Goal: Check status: Check status

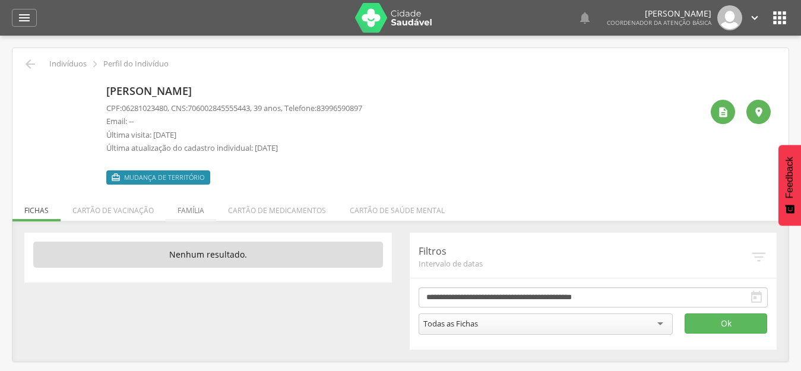
click at [185, 216] on li "Família" at bounding box center [191, 208] width 50 height 28
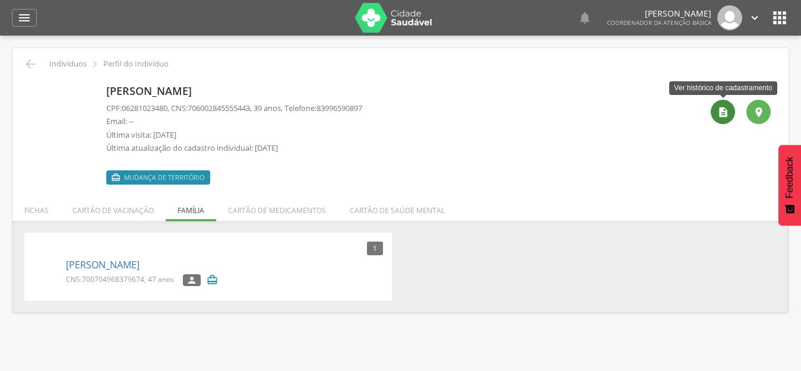
click at [723, 113] on icon "" at bounding box center [723, 112] width 12 height 12
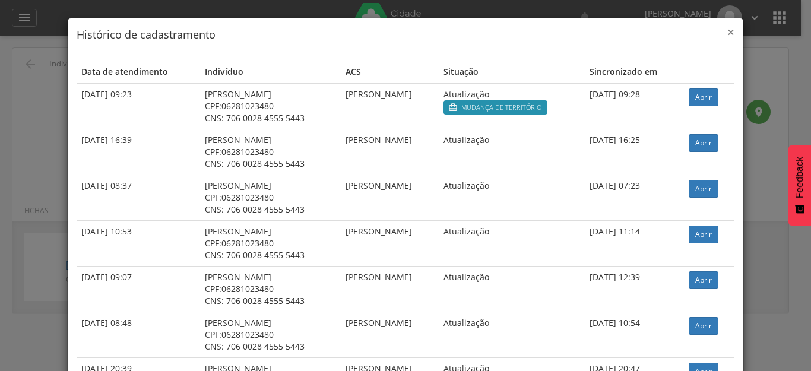
click at [728, 32] on span "×" at bounding box center [731, 32] width 7 height 17
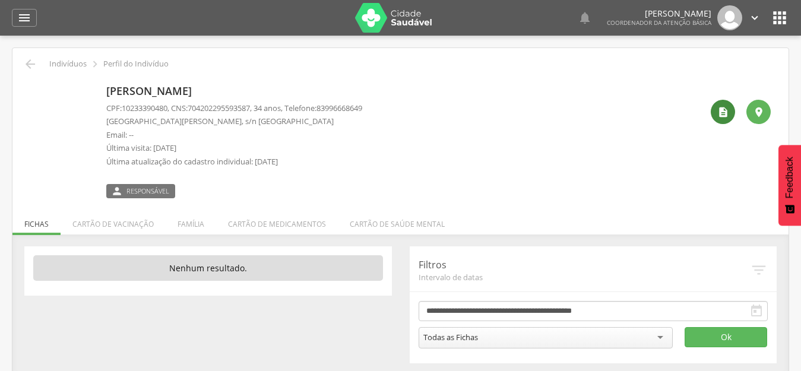
click at [728, 113] on icon "" at bounding box center [723, 112] width 12 height 12
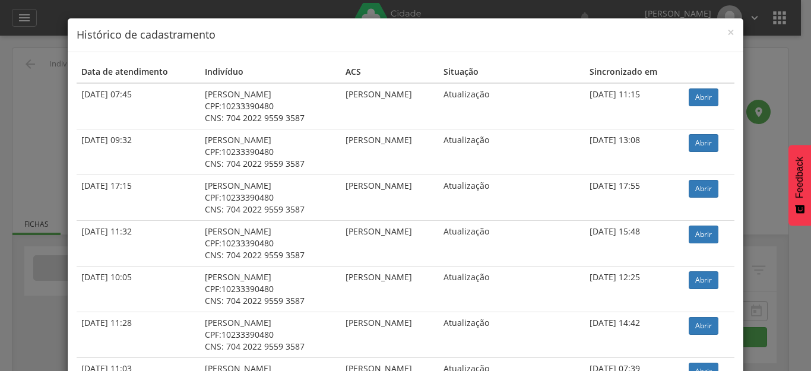
click at [720, 96] on td "Abrir" at bounding box center [709, 106] width 50 height 46
click at [713, 96] on link "Abrir" at bounding box center [704, 97] width 30 height 18
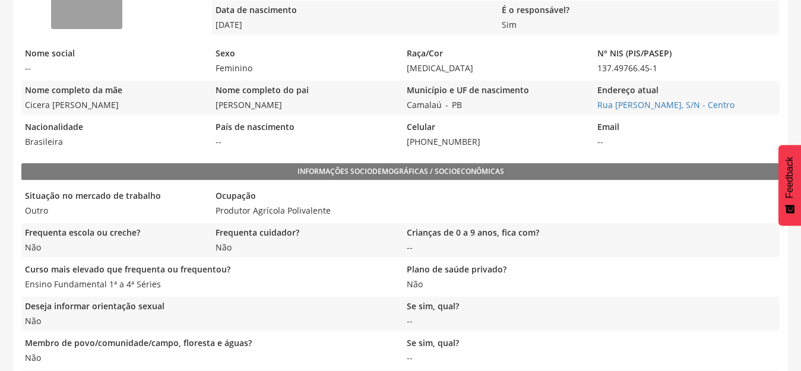
scroll to position [238, 0]
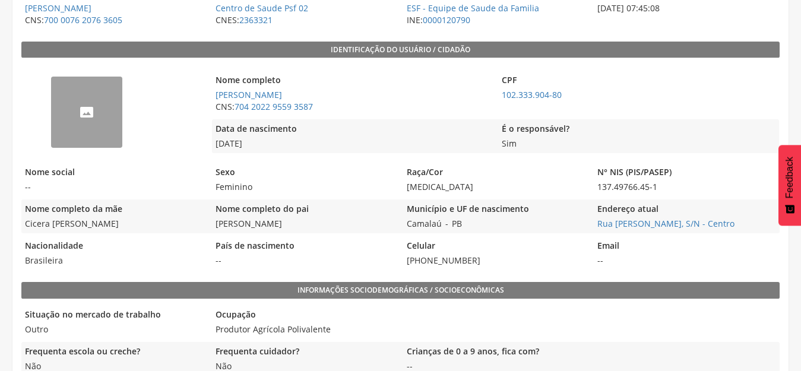
click at [51, 84] on img "--" at bounding box center [51, 84] width 0 height 0
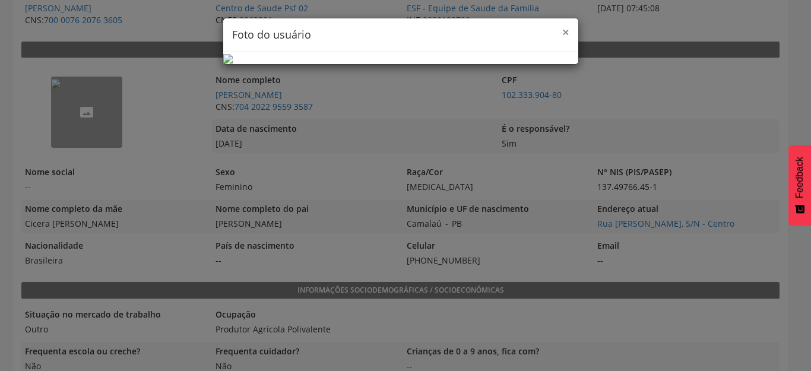
click at [562, 30] on span "×" at bounding box center [565, 32] width 7 height 17
